Goal: Task Accomplishment & Management: Use online tool/utility

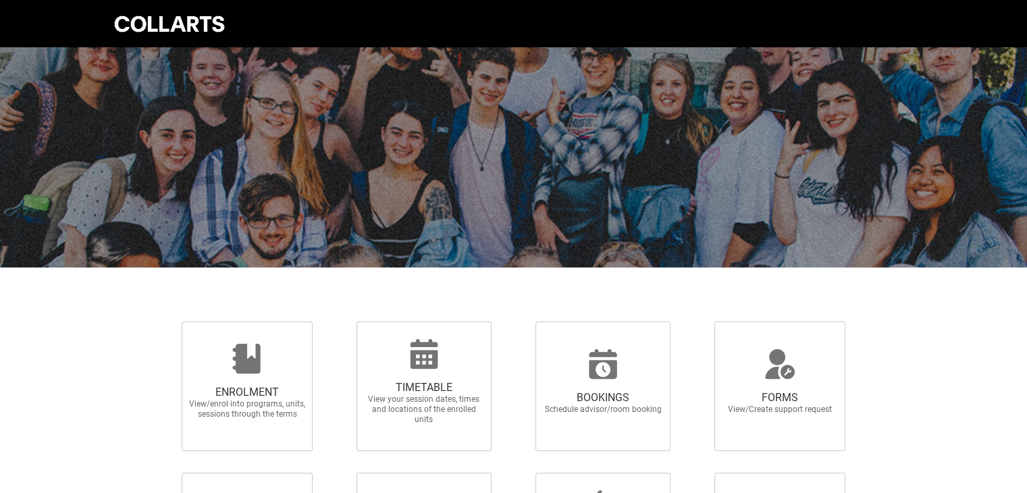
click at [448, 237] on div at bounding box center [513, 157] width 1027 height 220
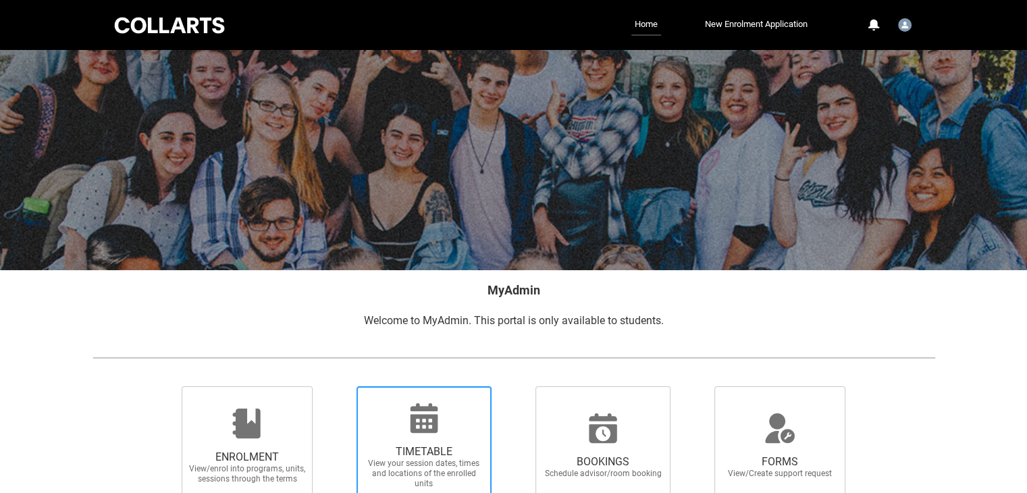
click at [418, 415] on icon at bounding box center [424, 418] width 28 height 30
click at [340, 386] on input "TIMETABLE View your session dates, times and locations of the enrolled units" at bounding box center [339, 385] width 1 height 1
radio input "true"
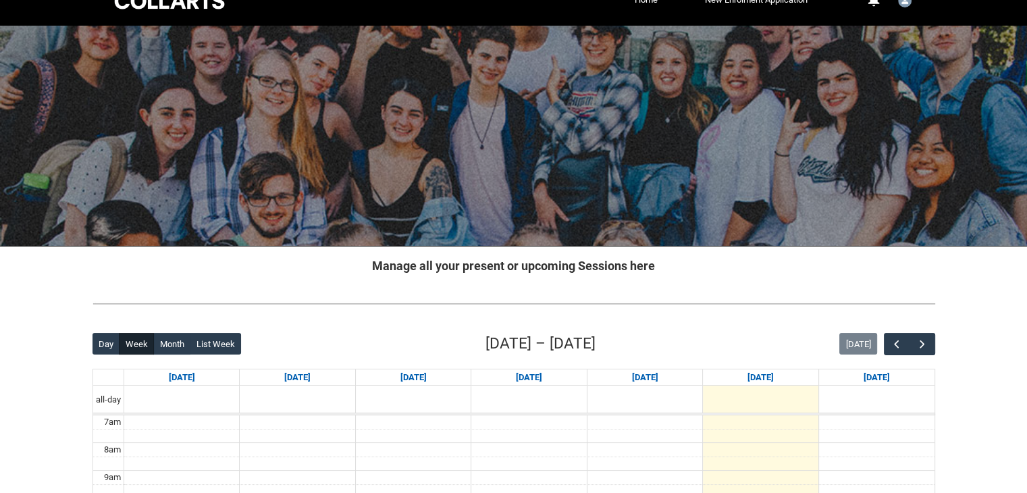
scroll to position [68, 0]
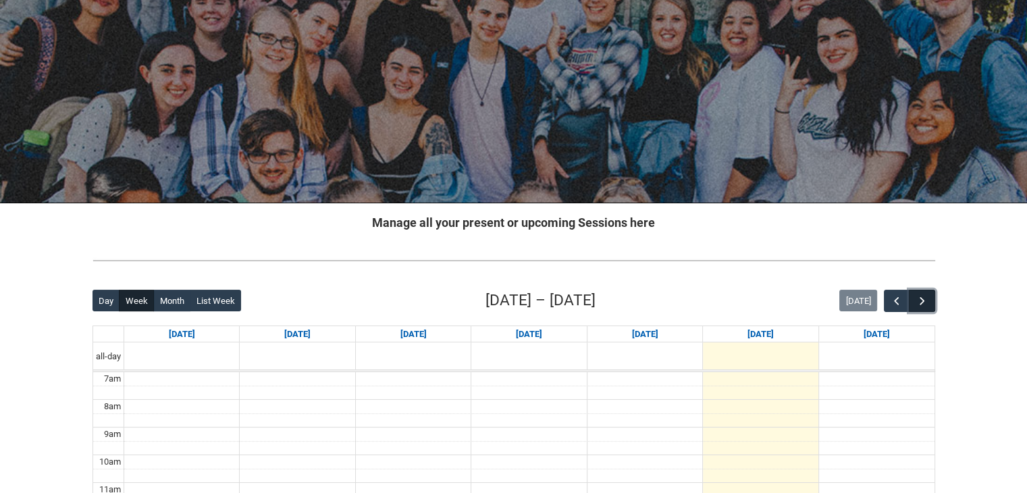
click at [915, 305] on span "button" at bounding box center [922, 301] width 14 height 14
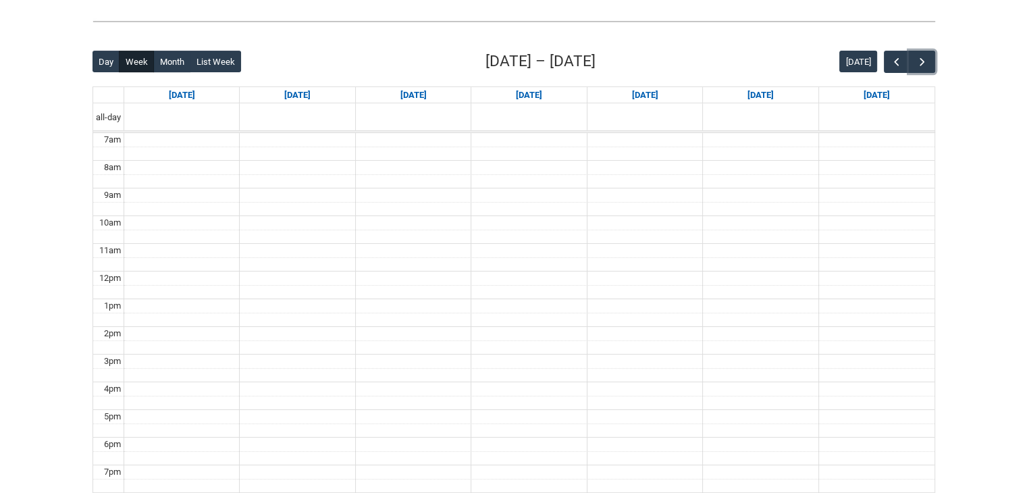
scroll to position [203, 0]
